Goal: Understand process/instructions: Learn how to perform a task or action

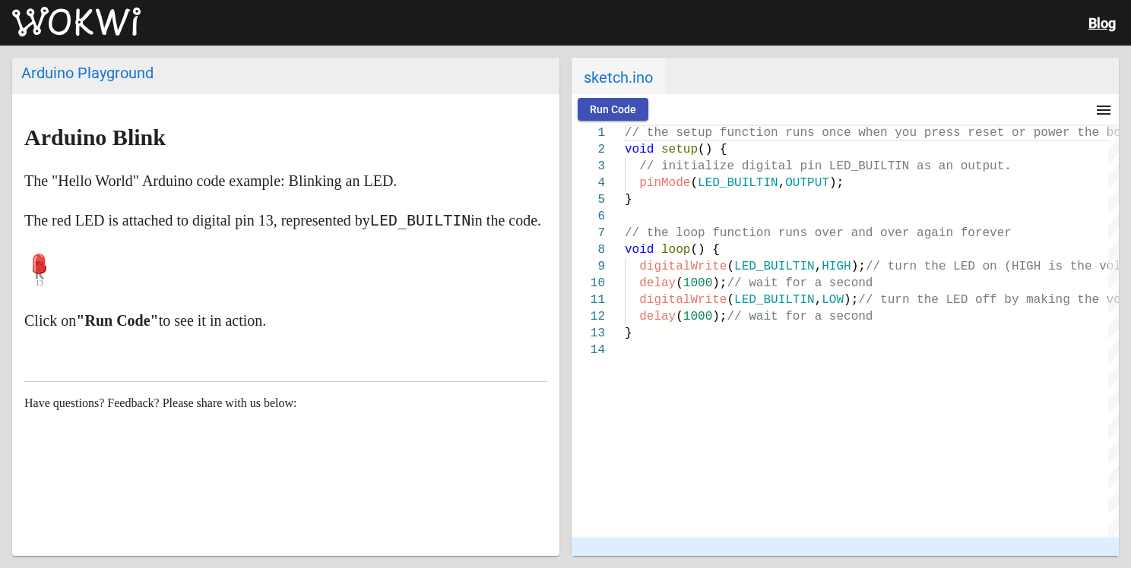
click at [621, 109] on span "Run Code" at bounding box center [613, 109] width 46 height 12
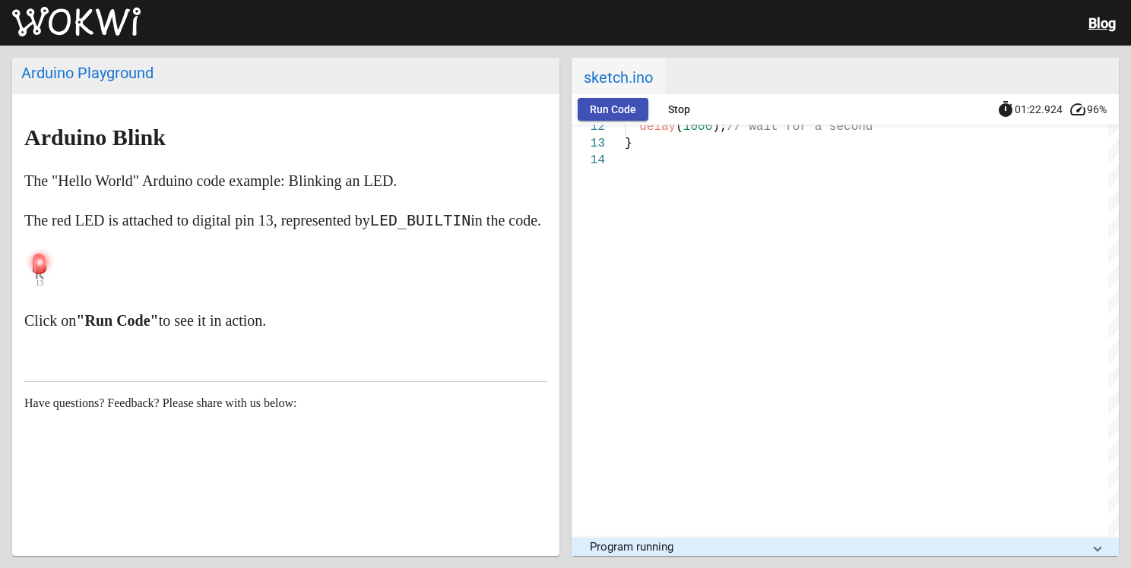
scroll to position [16, 0]
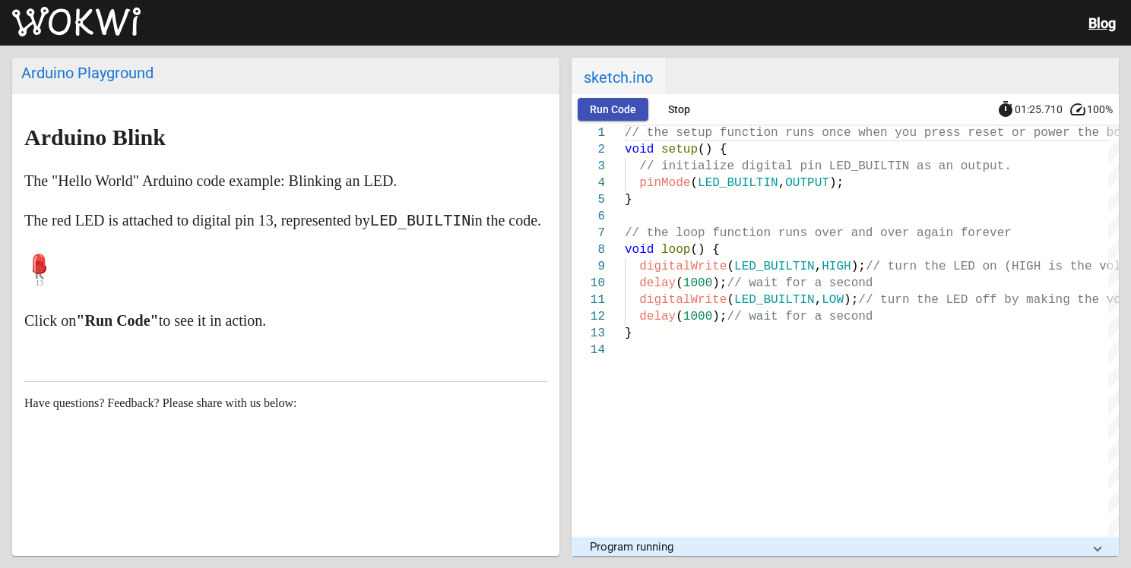
click at [637, 110] on button "Run Code" at bounding box center [613, 109] width 71 height 23
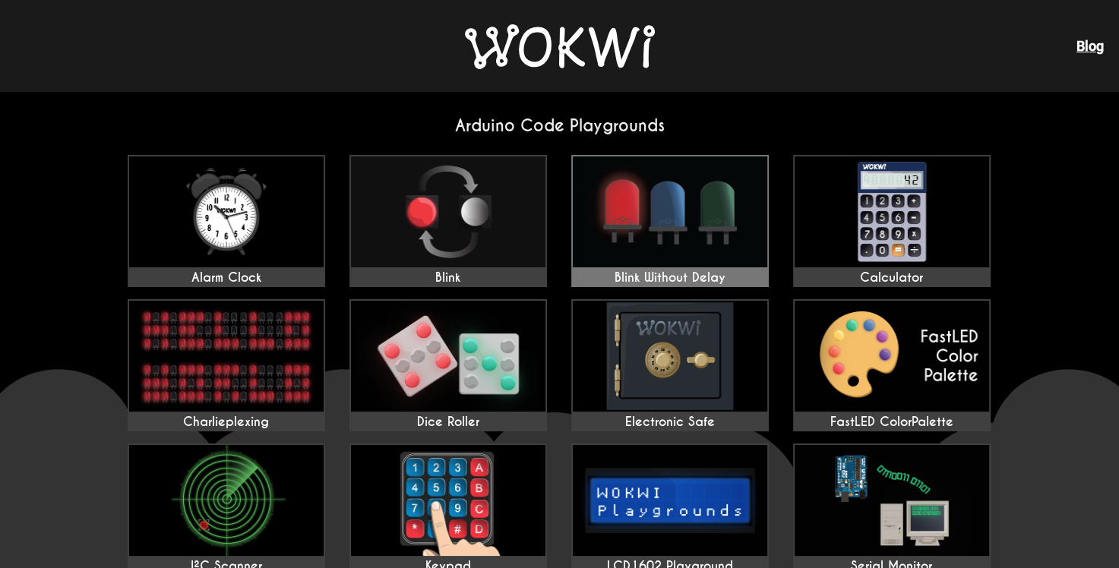
click at [690, 223] on img at bounding box center [670, 212] width 195 height 111
